Goal: Navigation & Orientation: Find specific page/section

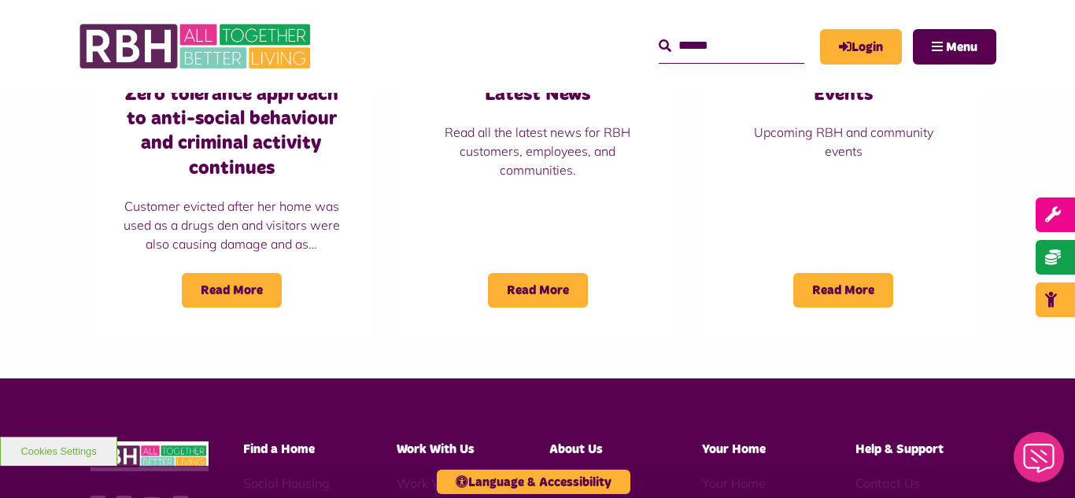
scroll to position [1322, 0]
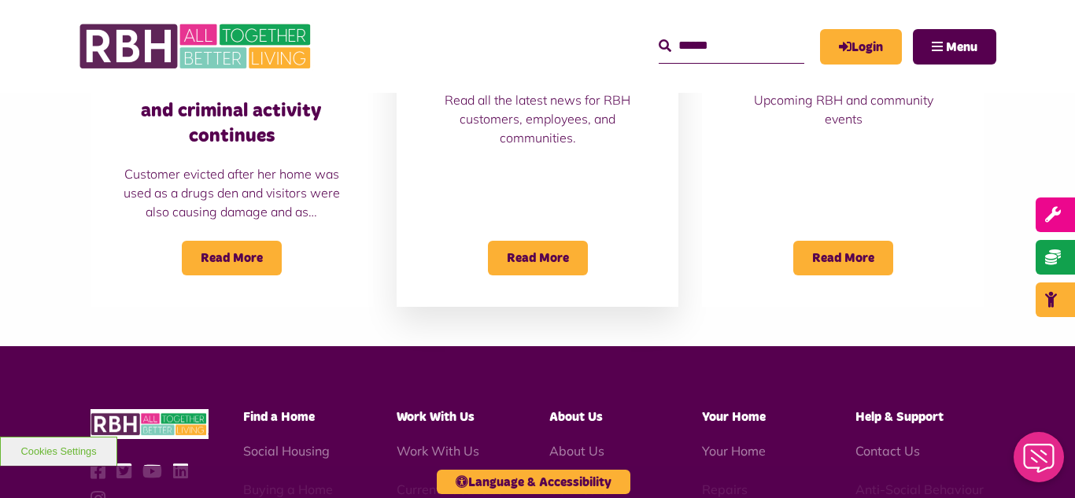
click at [520, 117] on p "Read all the latest news for RBH customers, employees, and communities." at bounding box center [538, 119] width 220 height 57
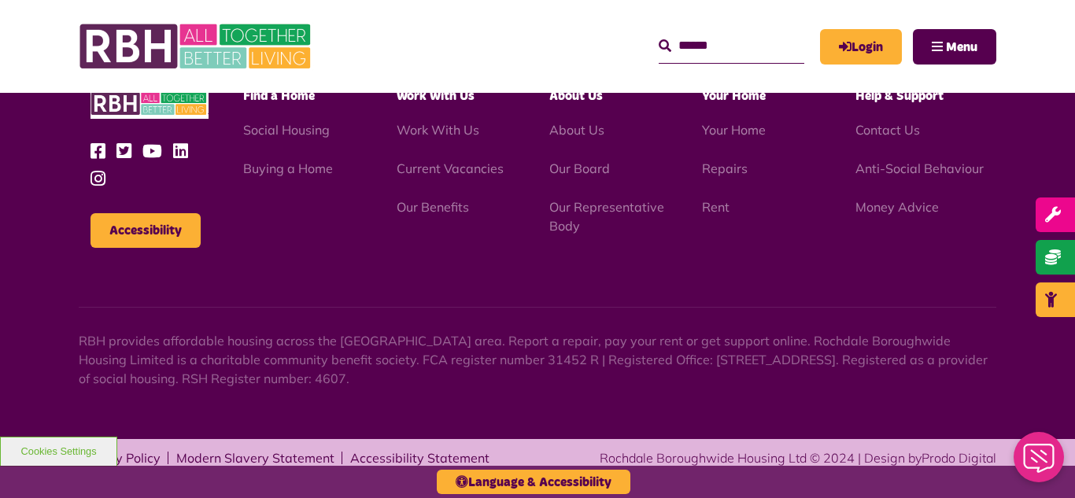
scroll to position [1714, 0]
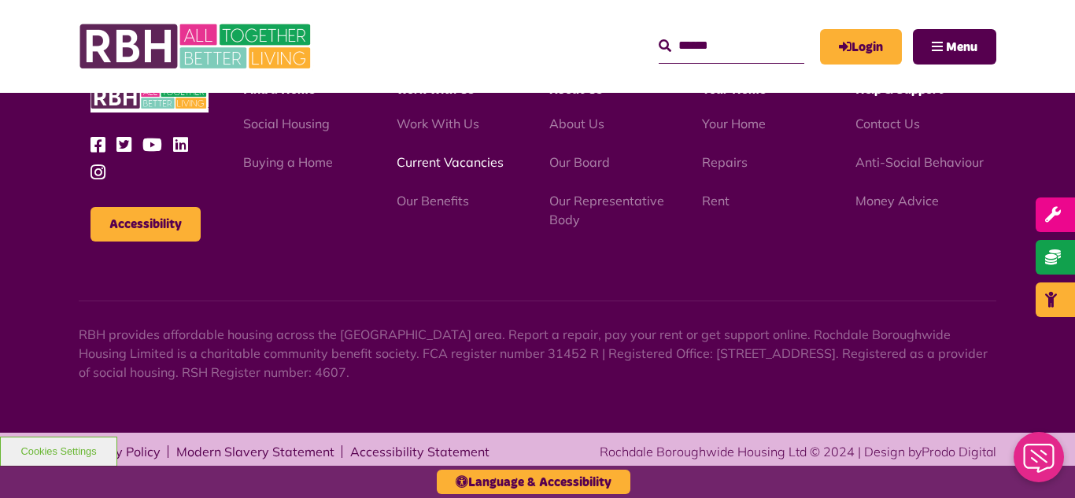
click at [425, 163] on link "Current Vacancies" at bounding box center [450, 162] width 107 height 16
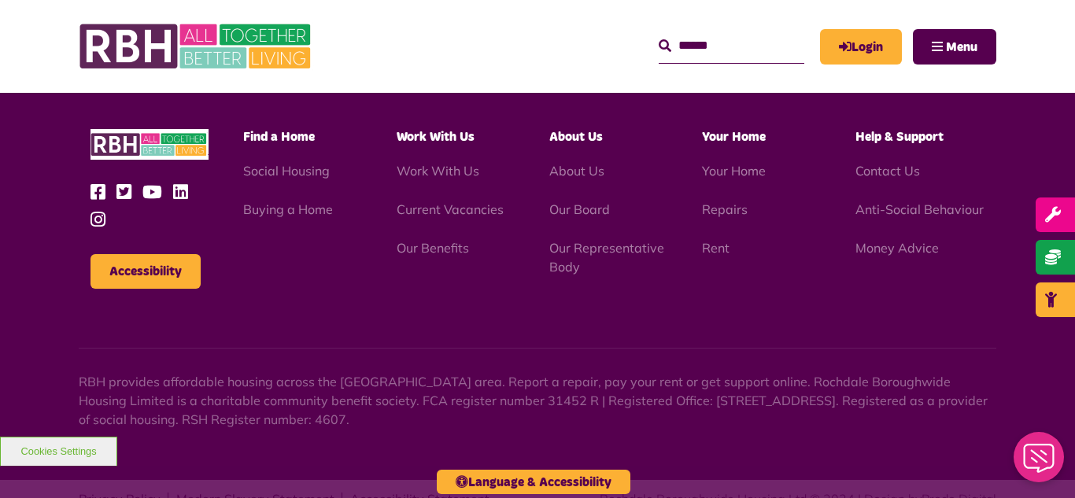
scroll to position [1850, 0]
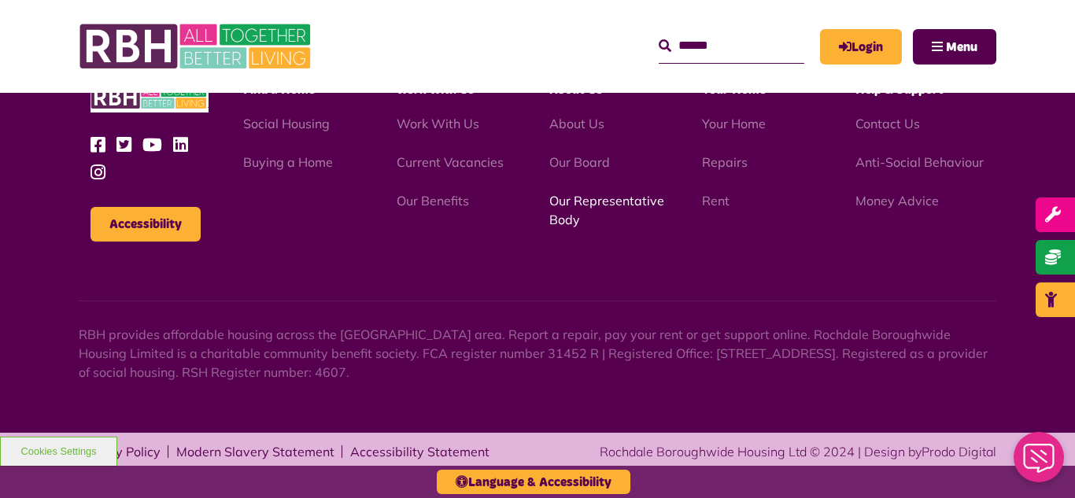
click at [586, 203] on link "Our Representative Body" at bounding box center [606, 210] width 115 height 35
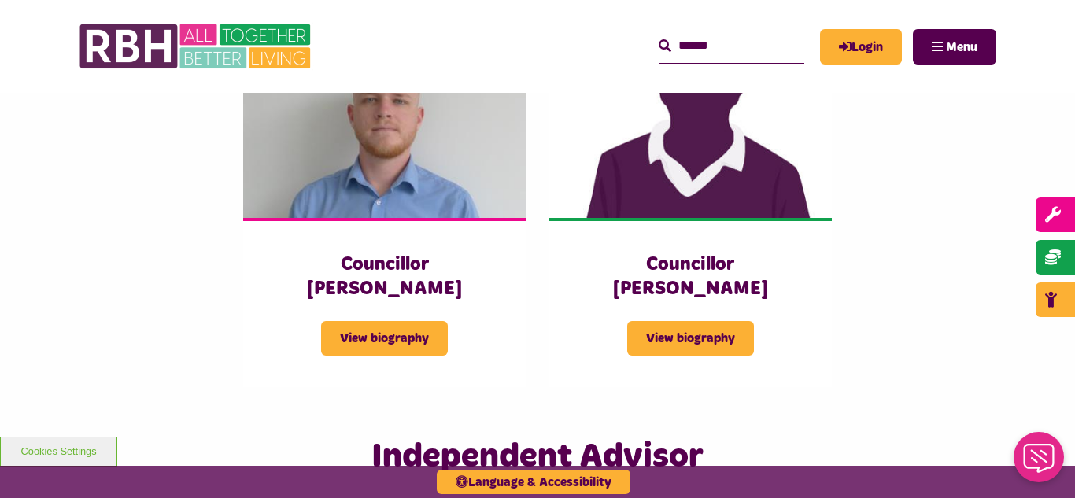
scroll to position [3527, 0]
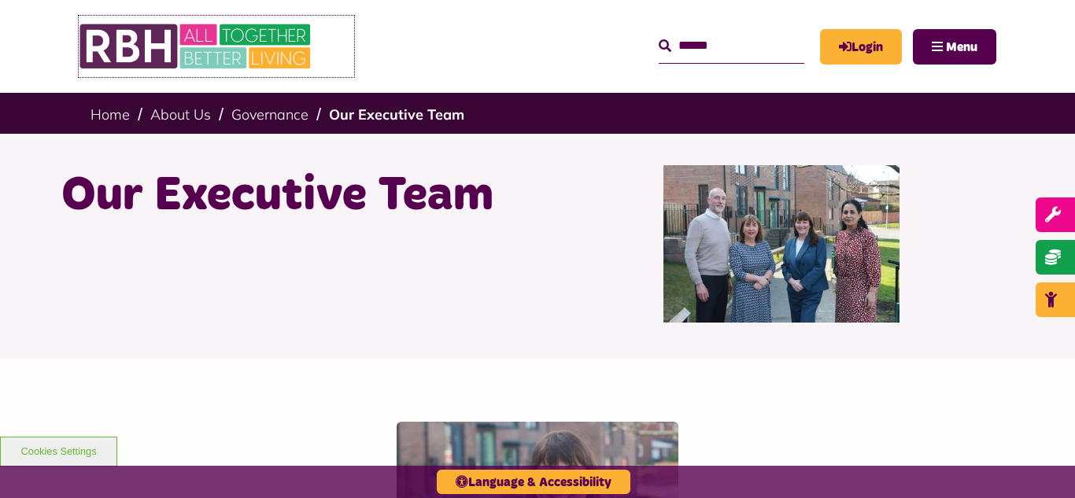
click at [188, 58] on img at bounding box center [197, 46] width 236 height 61
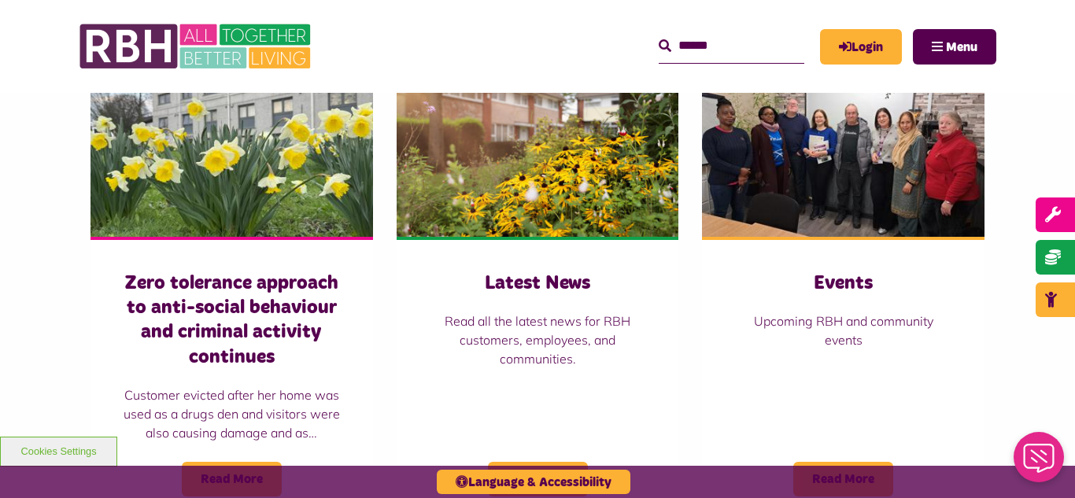
scroll to position [1102, 0]
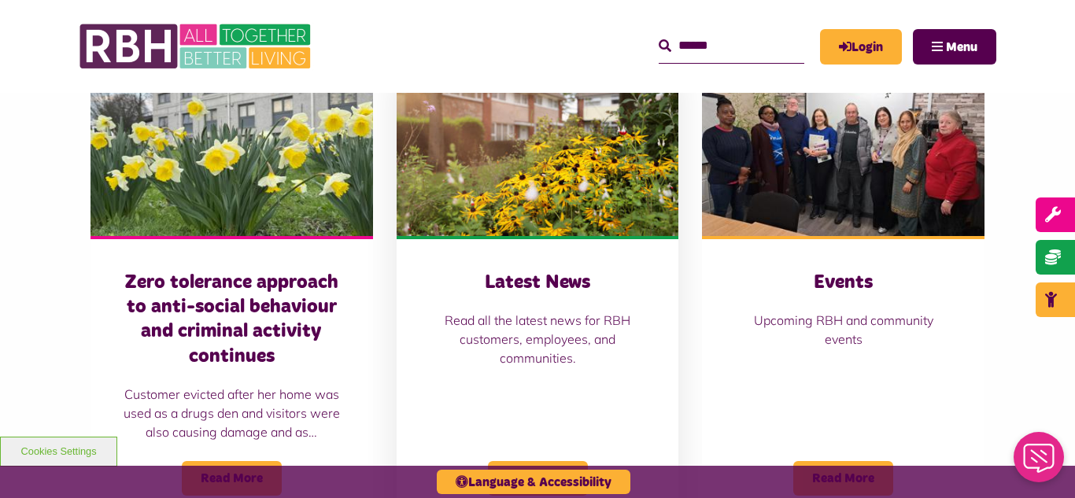
click at [511, 133] on img at bounding box center [538, 148] width 283 height 176
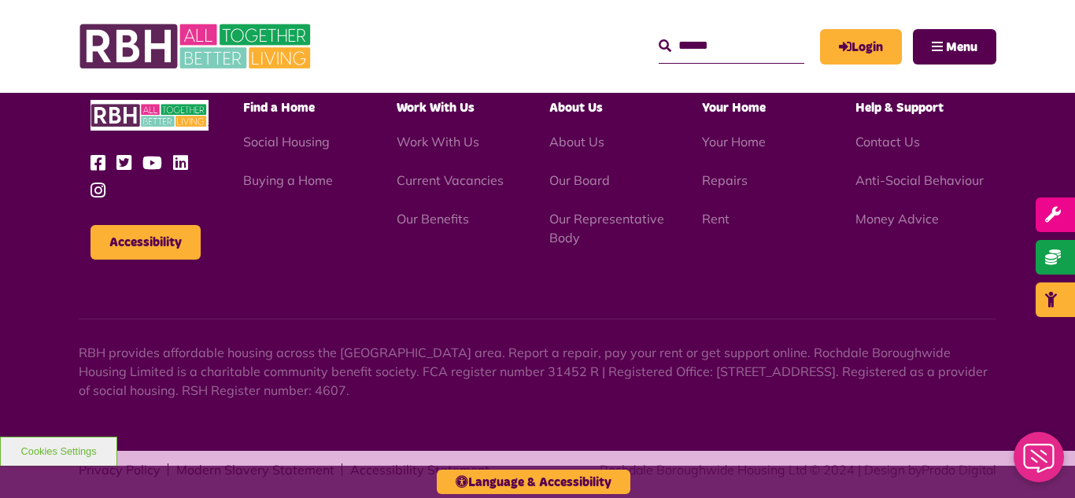
scroll to position [1714, 0]
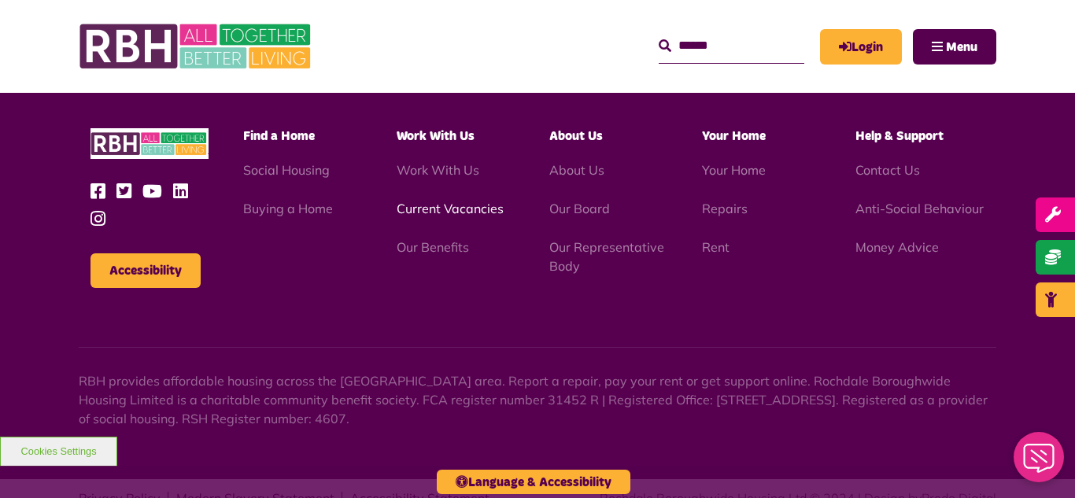
scroll to position [4570, 0]
click at [428, 201] on link "Current Vacancies" at bounding box center [450, 209] width 107 height 16
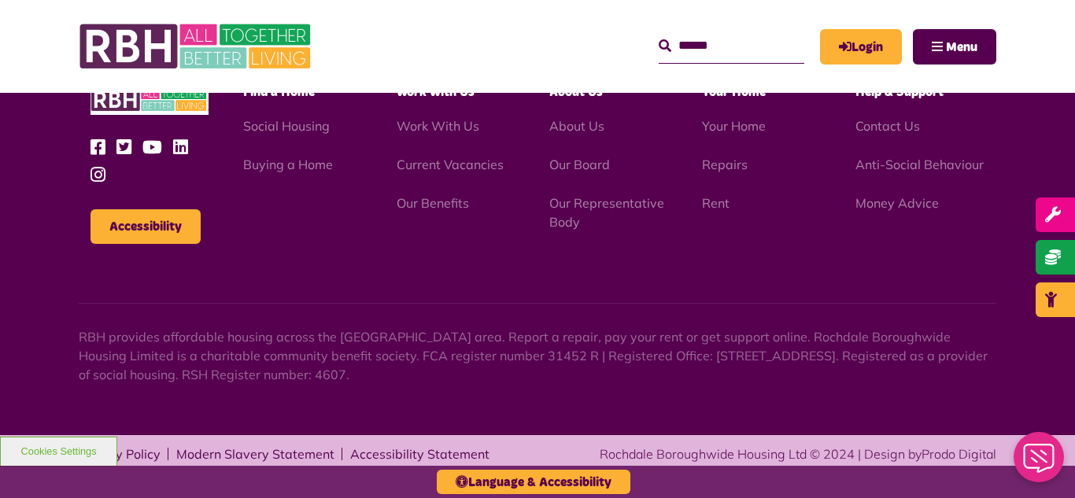
scroll to position [1850, 0]
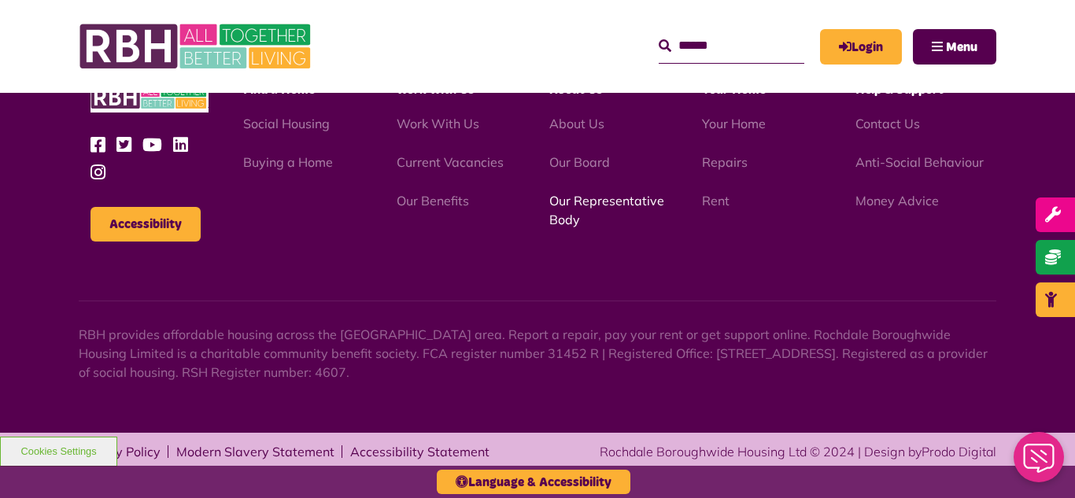
click at [574, 204] on link "Our Representative Body" at bounding box center [606, 210] width 115 height 35
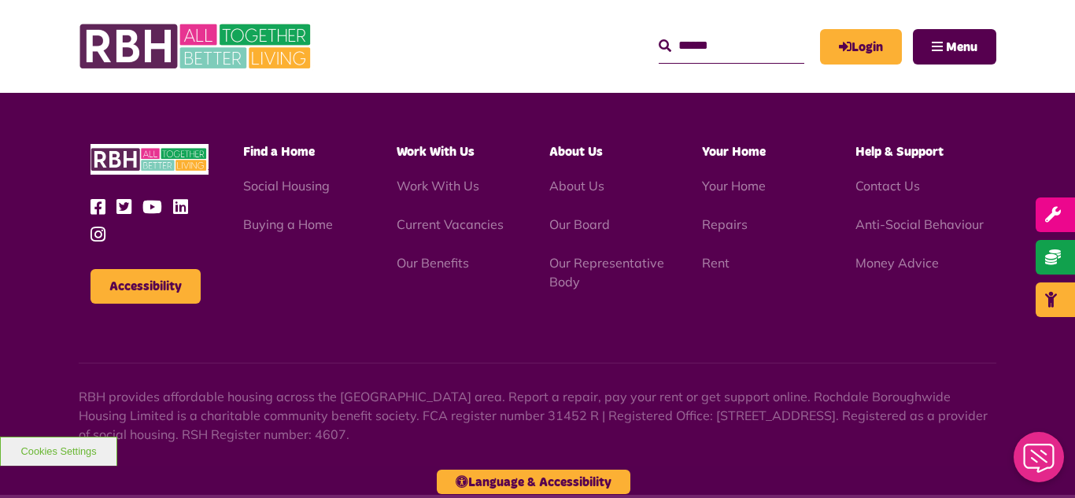
scroll to position [4570, 0]
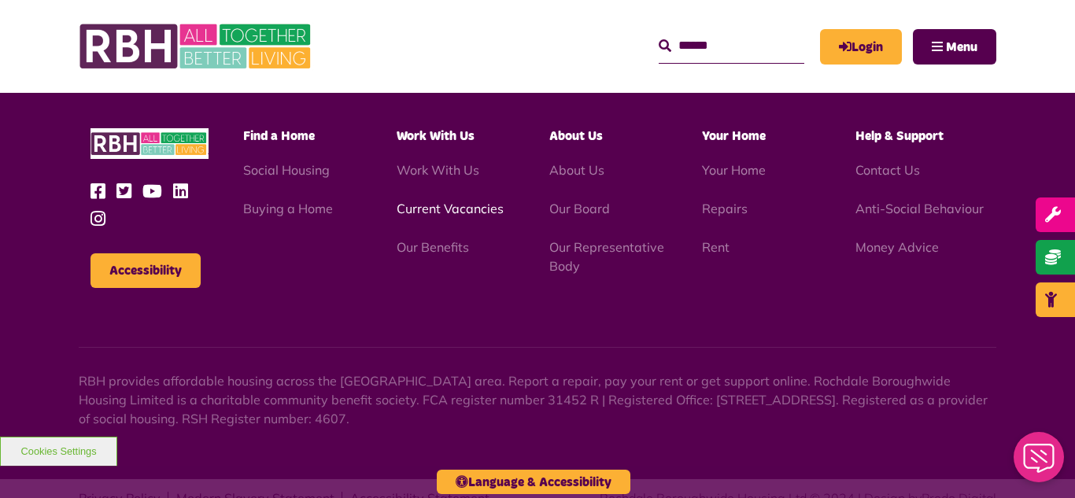
click at [439, 201] on link "Current Vacancies" at bounding box center [450, 209] width 107 height 16
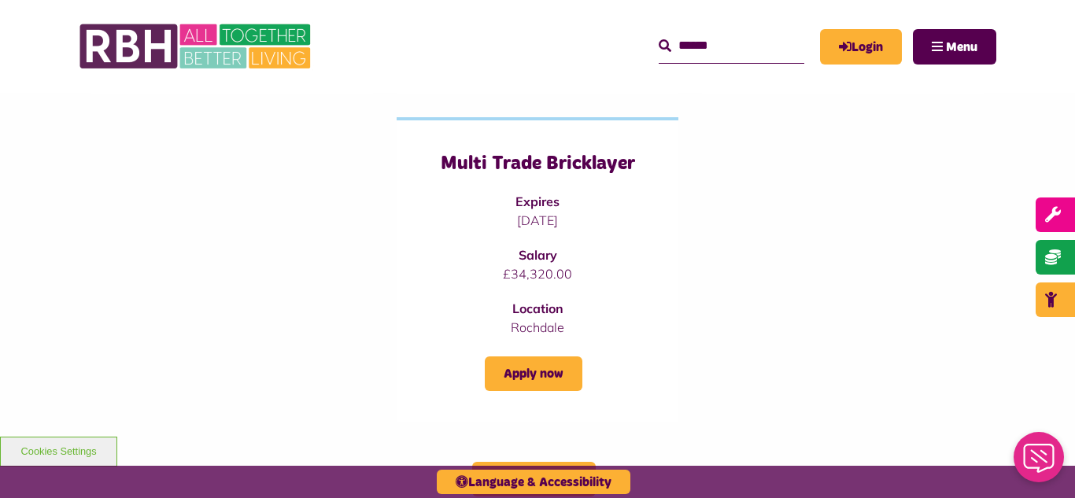
scroll to position [598, 0]
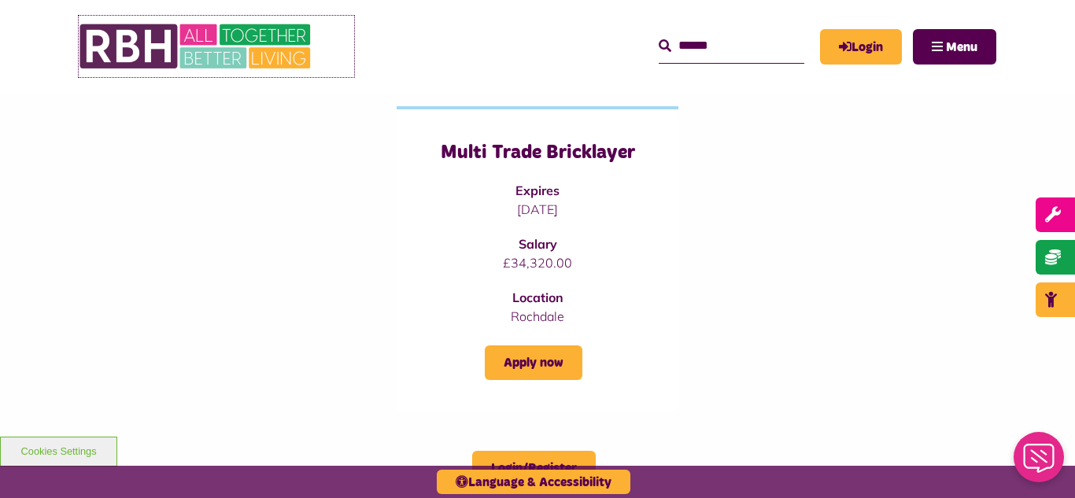
click at [199, 46] on img at bounding box center [197, 46] width 236 height 61
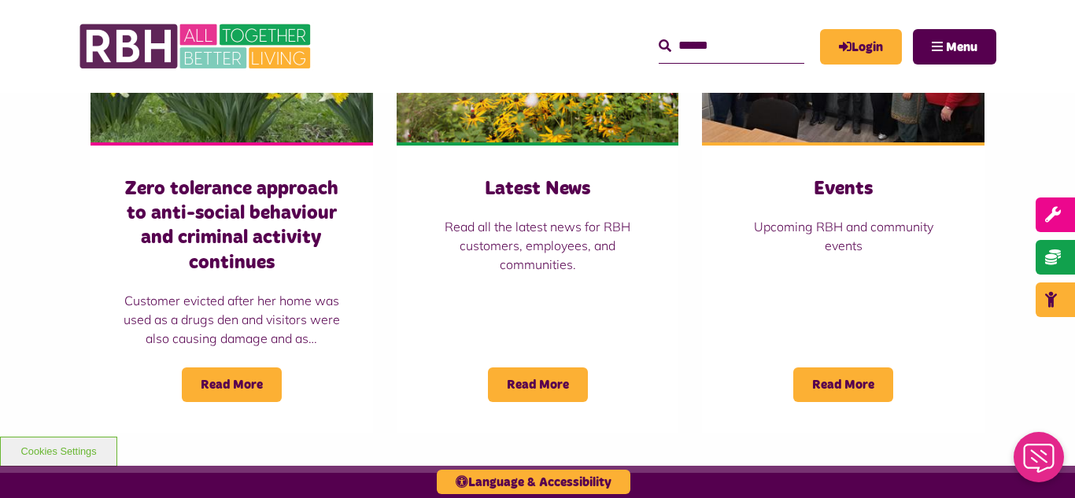
scroll to position [1197, 0]
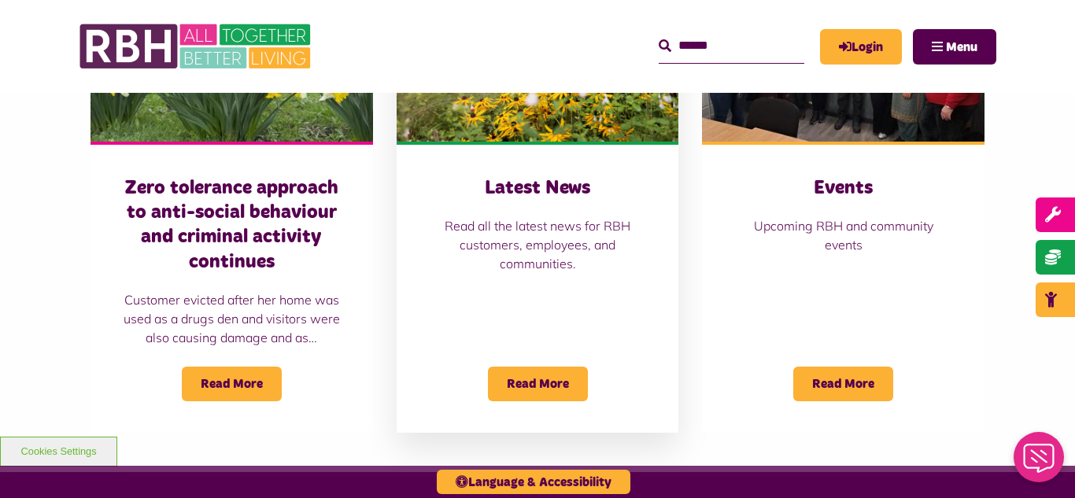
click at [507, 120] on img at bounding box center [538, 53] width 283 height 176
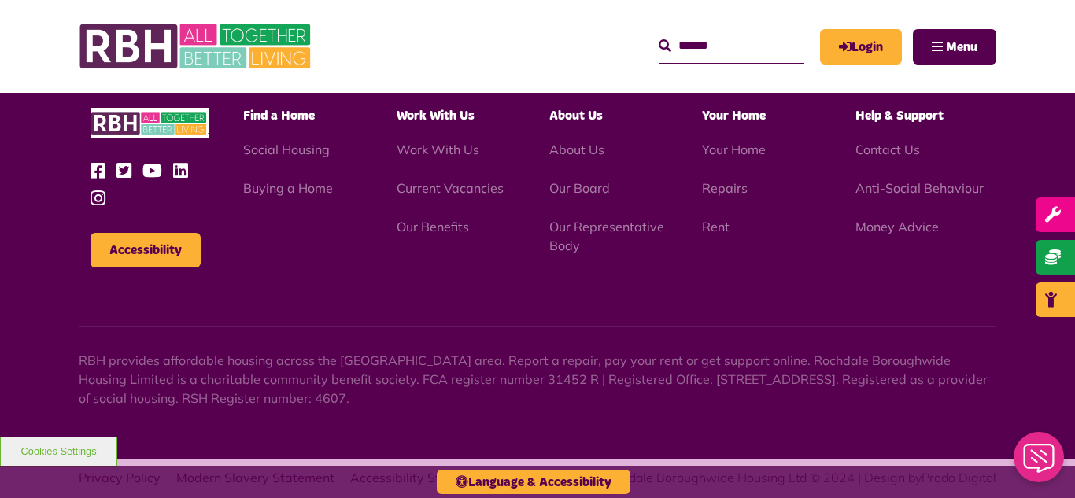
scroll to position [1714, 0]
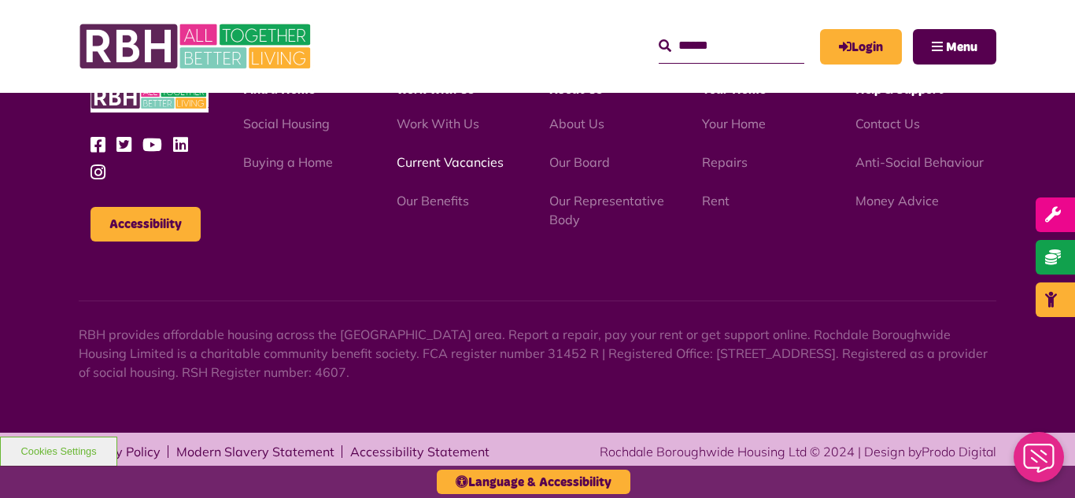
click at [422, 166] on link "Current Vacancies" at bounding box center [450, 162] width 107 height 16
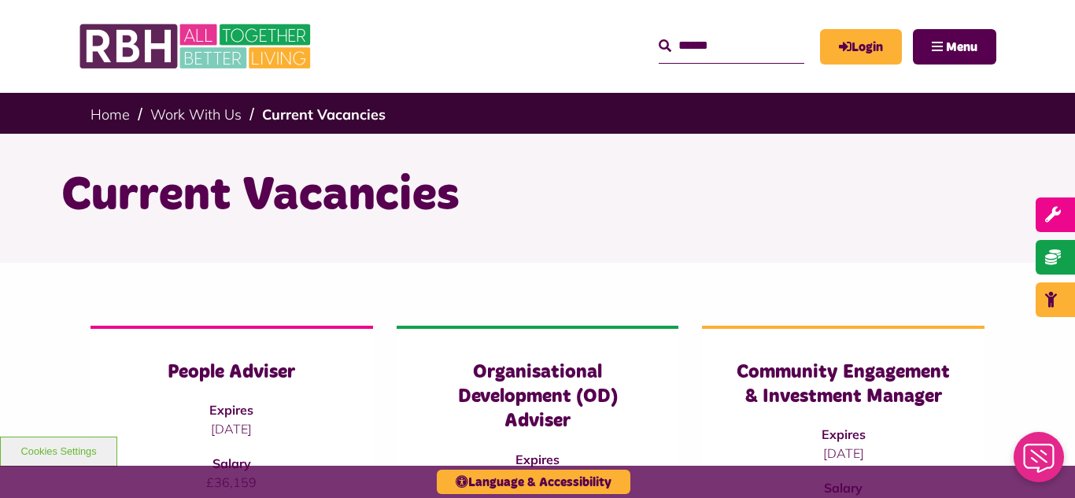
click at [0, 198] on div "Current Vacancies" at bounding box center [537, 198] width 1075 height 129
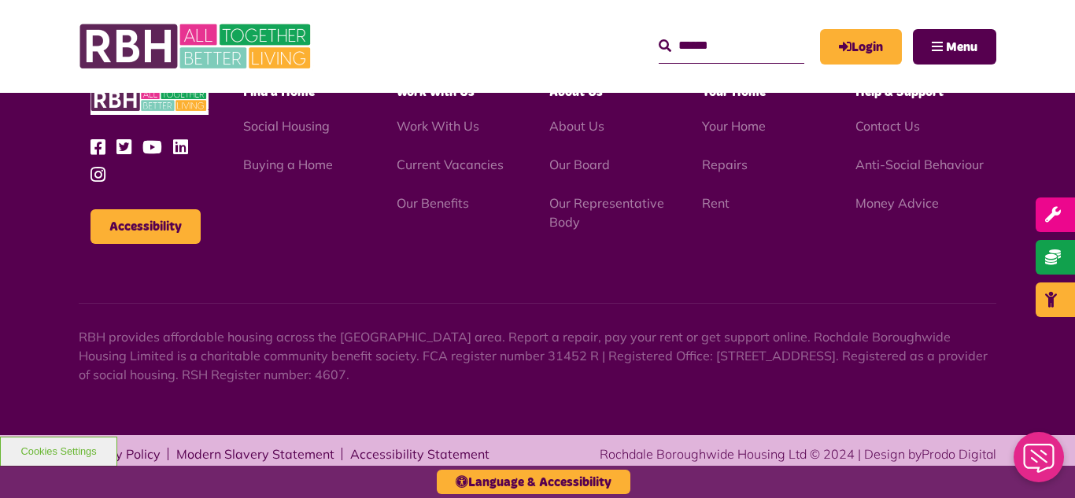
scroll to position [1850, 0]
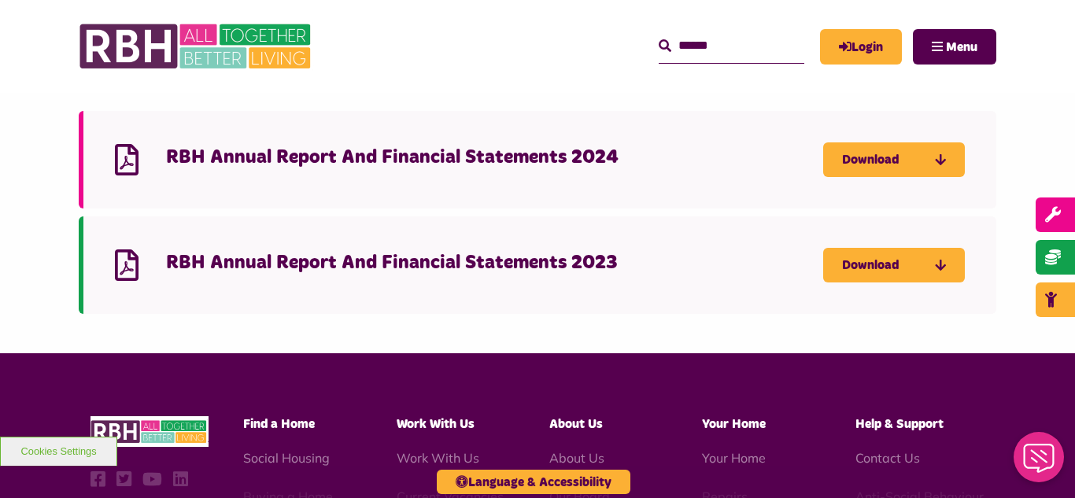
scroll to position [220, 0]
